Goal: Book appointment/travel/reservation

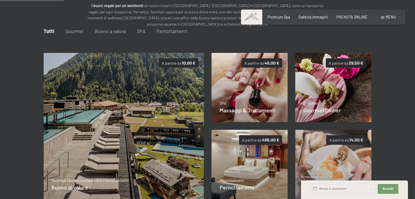
click at [385, 17] on span "Menu" at bounding box center [390, 17] width 10 height 5
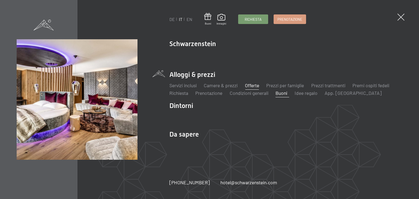
click at [253, 85] on link "Offerte" at bounding box center [252, 85] width 14 height 6
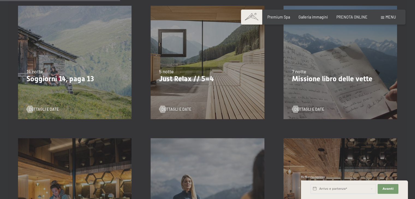
scroll to position [273, 0]
click at [185, 108] on span "Dettagli e Date" at bounding box center [182, 109] width 30 height 5
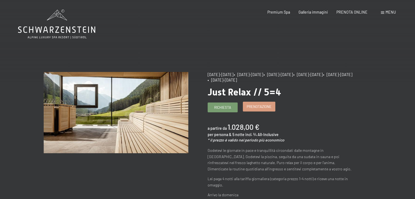
click at [258, 104] on span "Prenotazione" at bounding box center [258, 106] width 25 height 5
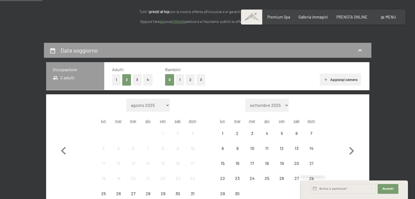
select select "2025-09-01"
select select "2025-10-01"
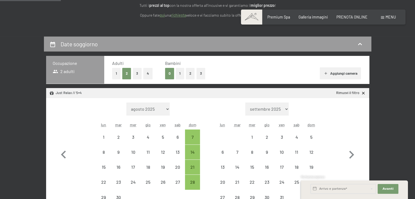
select select "2025-09-01"
select select "2025-10-01"
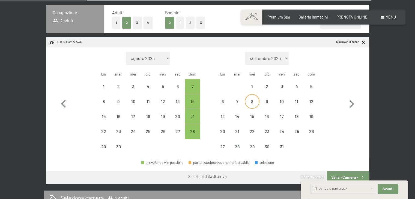
scroll to position [136, 0]
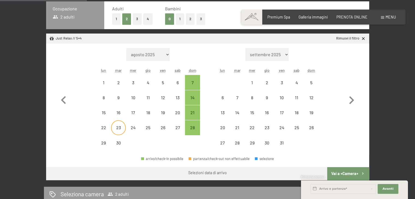
drag, startPoint x: 122, startPoint y: 127, endPoint x: 123, endPoint y: 124, distance: 2.8
click at [122, 125] on div "23" at bounding box center [118, 128] width 14 height 14
select select "2025-09-01"
select select "2025-10-01"
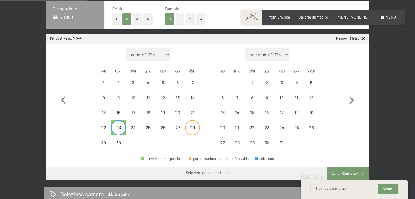
click at [193, 126] on div "28" at bounding box center [192, 132] width 14 height 14
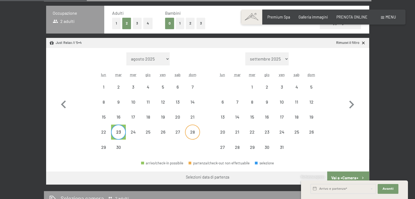
select select "2025-09-01"
select select "2025-10-01"
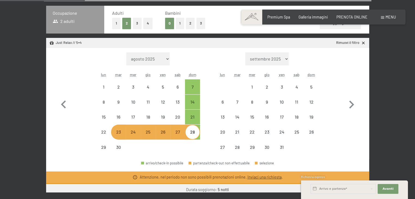
select select "2025-09-01"
select select "2025-10-01"
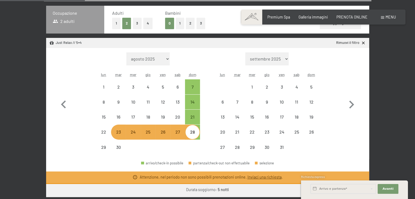
click at [193, 134] on div "28" at bounding box center [192, 137] width 14 height 14
select select "2025-09-01"
select select "2025-10-01"
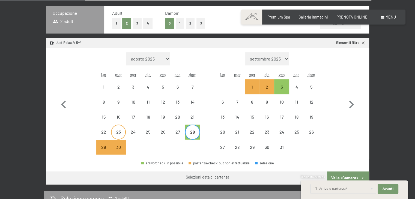
drag, startPoint x: 117, startPoint y: 134, endPoint x: 119, endPoint y: 130, distance: 3.9
click at [117, 132] on div "23" at bounding box center [118, 137] width 14 height 14
select select "2025-09-01"
select select "2025-10-01"
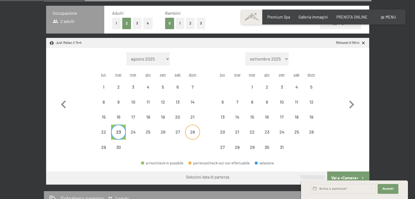
click at [193, 132] on div "28" at bounding box center [192, 137] width 14 height 14
select select "2025-09-01"
select select "2025-10-01"
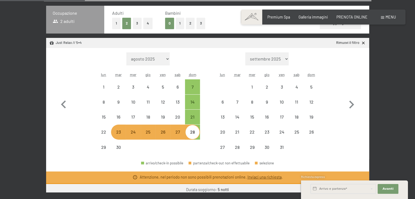
select select "2025-09-01"
select select "2025-10-01"
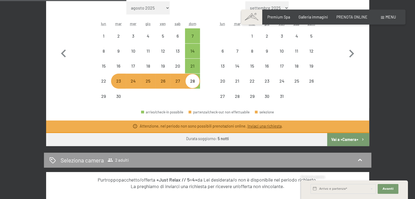
scroll to position [186, 0]
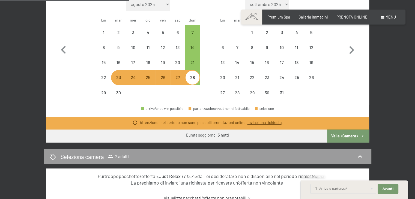
click at [267, 121] on link "Inviaci una richiesta" at bounding box center [264, 122] width 34 height 5
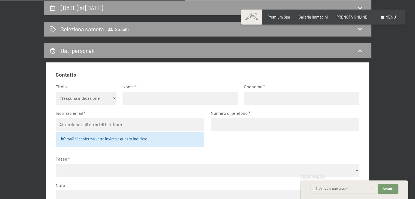
click at [144, 96] on input "text" at bounding box center [179, 98] width 115 height 13
type input "Gabriela"
type input "Falzone"
select select "ITA"
click at [93, 124] on input "email" at bounding box center [130, 124] width 149 height 13
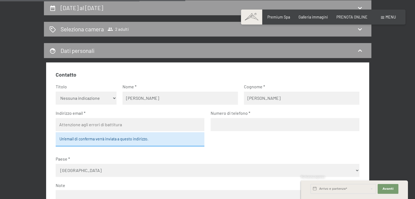
type input "gabrielaf.gold@gmail.com"
click at [229, 121] on input "tel" at bounding box center [284, 124] width 149 height 13
type input "3470826780"
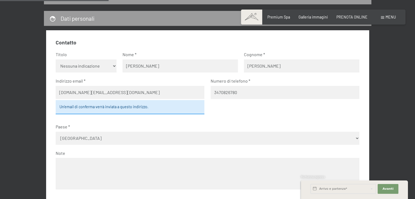
scroll to position [145, 0]
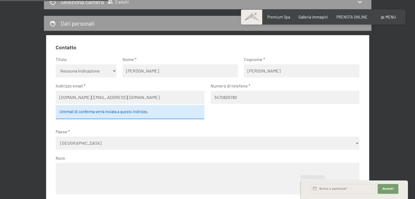
click at [110, 70] on select "Nessuna indicazione Sig.ra Sig." at bounding box center [86, 70] width 61 height 13
select select "f"
click at [56, 64] on select "Nessuna indicazione Sig.ra Sig." at bounding box center [86, 70] width 61 height 13
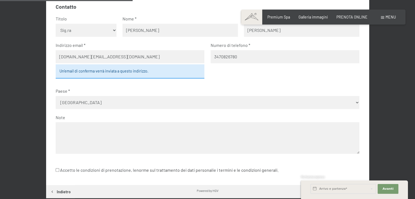
scroll to position [200, 0]
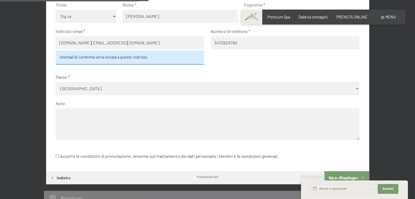
click at [69, 116] on textarea at bounding box center [207, 123] width 303 height 31
click at [57, 156] on input "Accetto le condizioni di prenotazione, le norme sul trattamento dei dati person…" at bounding box center [58, 156] width 4 height 4
checkbox input "true"
click at [64, 114] on textarea at bounding box center [207, 123] width 303 height 31
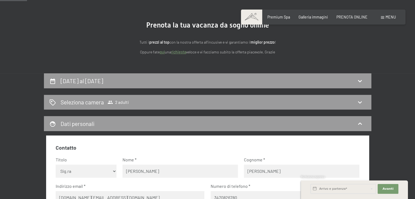
scroll to position [36, 0]
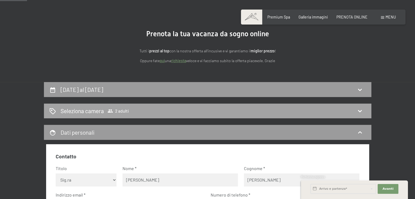
type textarea "Vorrei la migliore offerta dal 23 al 28 settembre per 1 persona (pacchetto 5X 4)"
click at [119, 110] on span "2 adulti" at bounding box center [117, 110] width 21 height 5
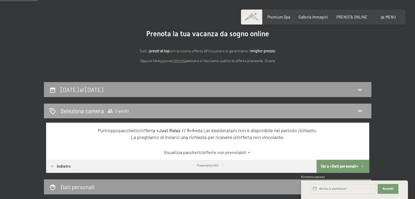
click at [361, 110] on icon at bounding box center [359, 111] width 7 height 7
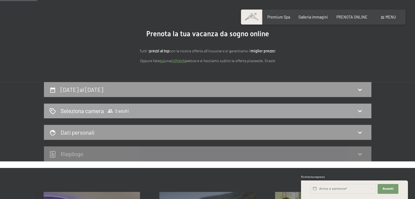
click at [360, 109] on icon at bounding box center [359, 111] width 7 height 7
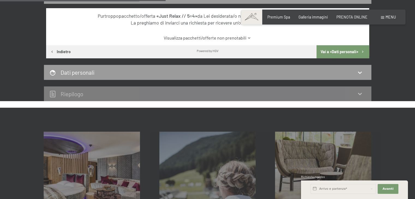
scroll to position [145, 0]
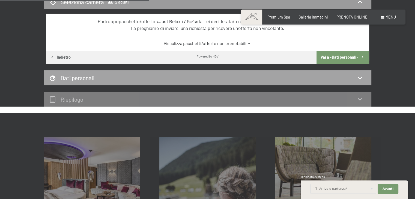
click at [223, 83] on div "Dati personali" at bounding box center [207, 77] width 327 height 15
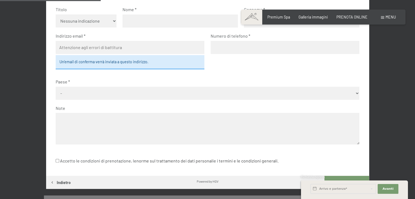
scroll to position [118, 0]
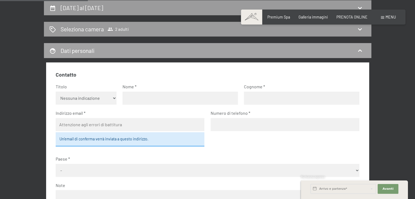
click at [309, 53] on div "Dati personali" at bounding box center [207, 51] width 316 height 8
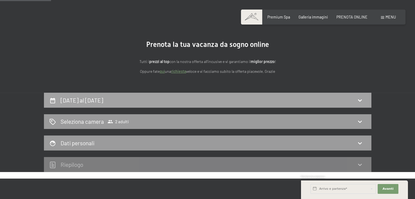
scroll to position [0, 0]
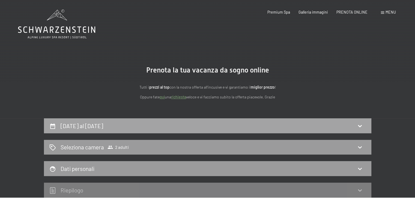
click at [103, 125] on h2 "23 settembre al 28 settembre 2025" at bounding box center [82, 125] width 43 height 7
select select "2025-09-01"
select select "2025-10-01"
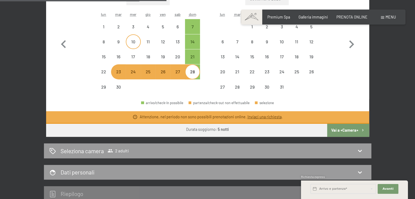
scroll to position [227, 0]
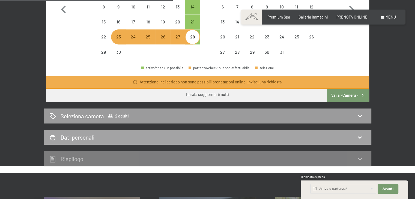
click at [180, 130] on div "Dati personali" at bounding box center [207, 137] width 327 height 15
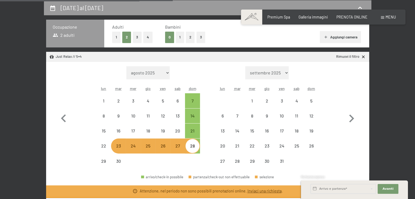
select select "2025-09-01"
select select "2025-10-01"
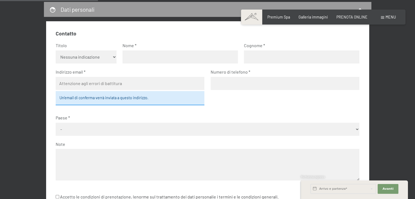
scroll to position [173, 0]
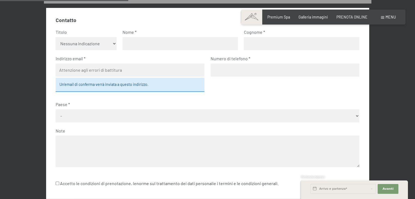
click at [88, 44] on select "Nessuna indicazione Sig.ra Sig." at bounding box center [86, 43] width 61 height 13
select select "f"
click at [56, 37] on select "Nessuna indicazione Sig.ra Sig." at bounding box center [86, 43] width 61 height 13
drag, startPoint x: 128, startPoint y: 40, endPoint x: 134, endPoint y: 44, distance: 7.7
click at [128, 40] on input "text" at bounding box center [179, 43] width 115 height 13
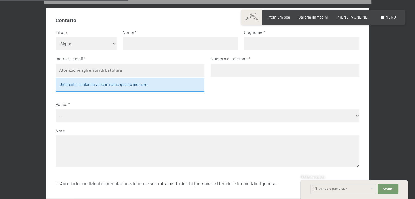
type input "Gabriela"
type input "Falzone"
select select "ITA"
click at [129, 68] on input "email" at bounding box center [130, 70] width 149 height 13
type input "gabrielaf.gold@gmail.com"
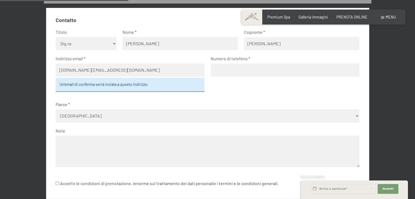
click at [232, 72] on input "tel" at bounding box center [284, 70] width 149 height 13
type input "3470826780"
click at [76, 146] on textarea at bounding box center [207, 150] width 303 height 31
click at [78, 141] on textarea "Pacchetto 5X 4" at bounding box center [207, 150] width 303 height 31
click at [140, 142] on textarea "Pacchetto offerta 5X 4" at bounding box center [207, 150] width 303 height 31
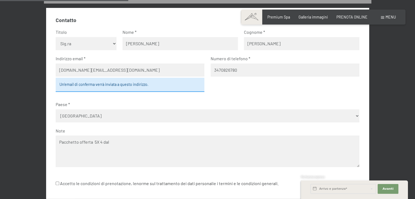
click at [129, 141] on textarea "Pacchetto offerta 5X 4 dal" at bounding box center [207, 150] width 303 height 31
click at [125, 144] on textarea "Pacchetto offerta 5X 4 dal 23 al" at bounding box center [207, 150] width 303 height 31
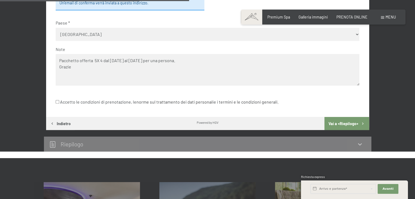
scroll to position [254, 0]
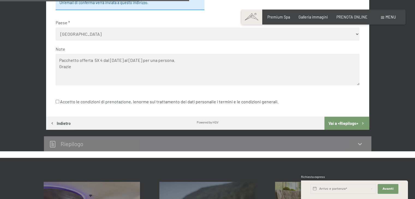
type textarea "Pacchetto offerta 5X 4 dal 23 al 28 settembre 2025 per una persona. Grazie"
drag, startPoint x: 56, startPoint y: 101, endPoint x: 61, endPoint y: 99, distance: 5.0
click at [56, 100] on input "Accetto le condizioni di prenotazione, le norme sul trattamento dei dati person…" at bounding box center [58, 102] width 4 height 4
checkbox input "true"
click at [352, 123] on button "Vai a «Riepilogo»" at bounding box center [346, 123] width 44 height 13
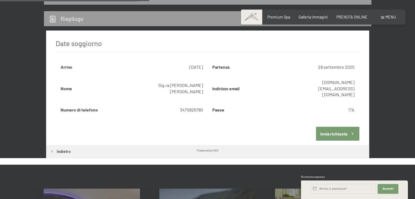
scroll to position [173, 0]
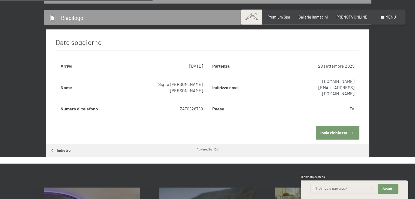
click at [346, 126] on button "Invia richiesta" at bounding box center [337, 133] width 43 height 14
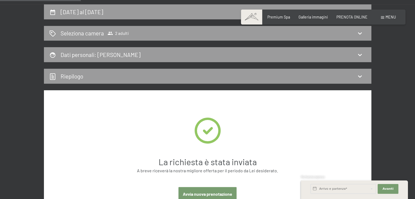
scroll to position [9, 0]
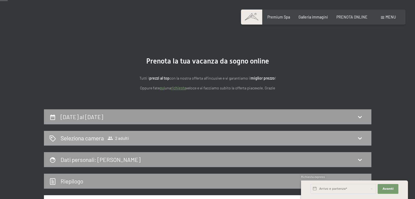
click at [105, 141] on span "Seleziona camera 2 adulti" at bounding box center [95, 138] width 68 height 8
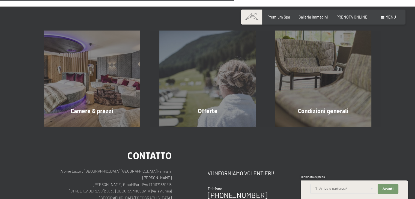
scroll to position [254, 0]
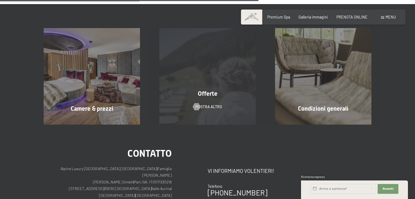
click at [205, 92] on span "Offerte" at bounding box center [208, 93] width 20 height 7
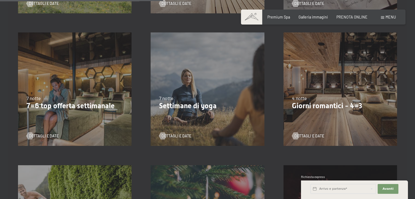
scroll to position [382, 0]
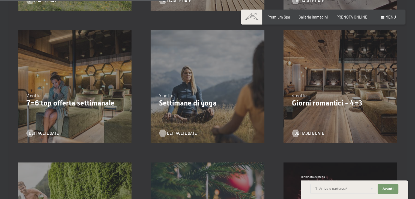
click at [171, 133] on span "Dettagli e Date" at bounding box center [182, 133] width 30 height 5
